Goal: Information Seeking & Learning: Learn about a topic

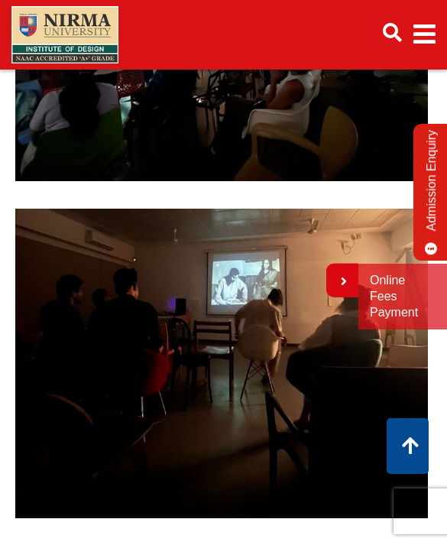
scroll to position [367, 0]
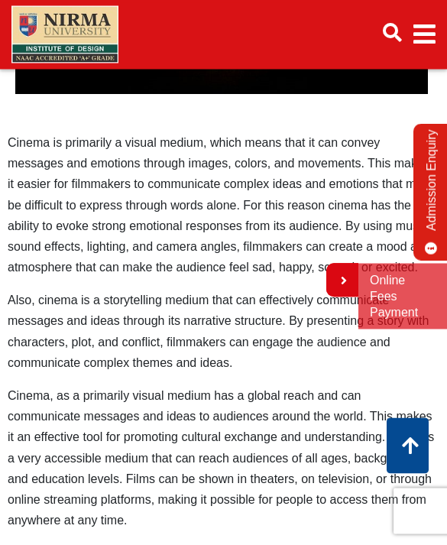
scroll to position [790, 0]
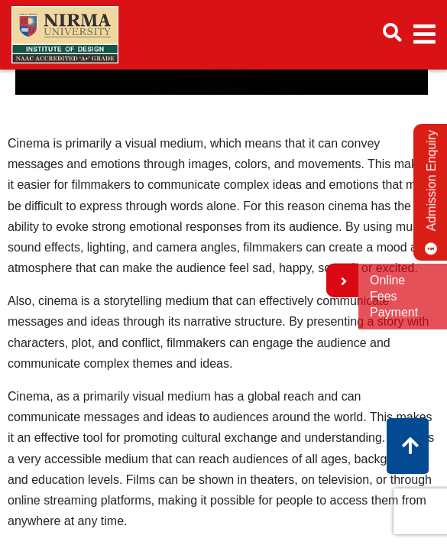
click at [363, 145] on p "Cinema is primarily a visual medium, which means that it can convey messages an…" at bounding box center [222, 205] width 428 height 145
click at [353, 138] on p "Cinema is primarily a visual medium, which means that it can convey messages an…" at bounding box center [222, 205] width 428 height 145
click at [357, 141] on p "Cinema is primarily a visual medium, which means that it can convey messages an…" at bounding box center [222, 205] width 428 height 145
click at [356, 141] on p "Cinema is primarily a visual medium, which means that it can convey messages an…" at bounding box center [222, 205] width 428 height 145
click at [363, 145] on p "Cinema is primarily a visual medium, which means that it can convey messages an…" at bounding box center [222, 205] width 428 height 145
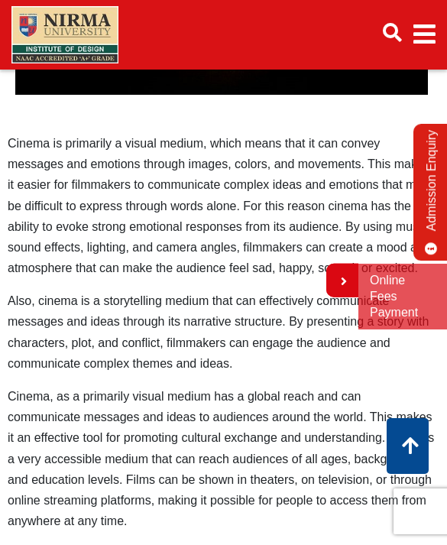
click at [363, 143] on p "Cinema is primarily a visual medium, which means that it can convey messages an…" at bounding box center [222, 205] width 428 height 145
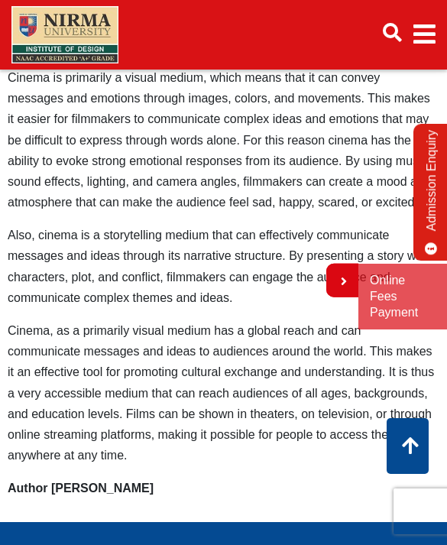
scroll to position [855, 0]
